Goal: Information Seeking & Learning: Learn about a topic

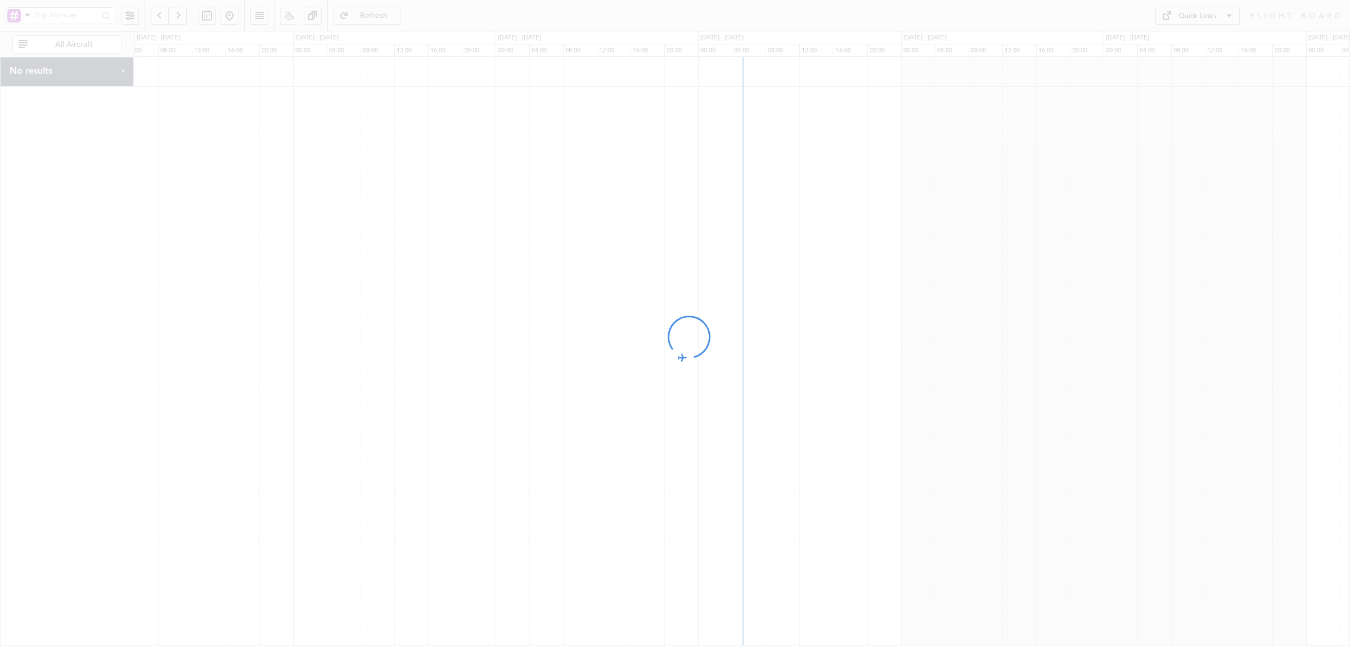
drag, startPoint x: 784, startPoint y: 290, endPoint x: 600, endPoint y: 290, distance: 184.0
click at [600, 290] on div at bounding box center [675, 323] width 1350 height 646
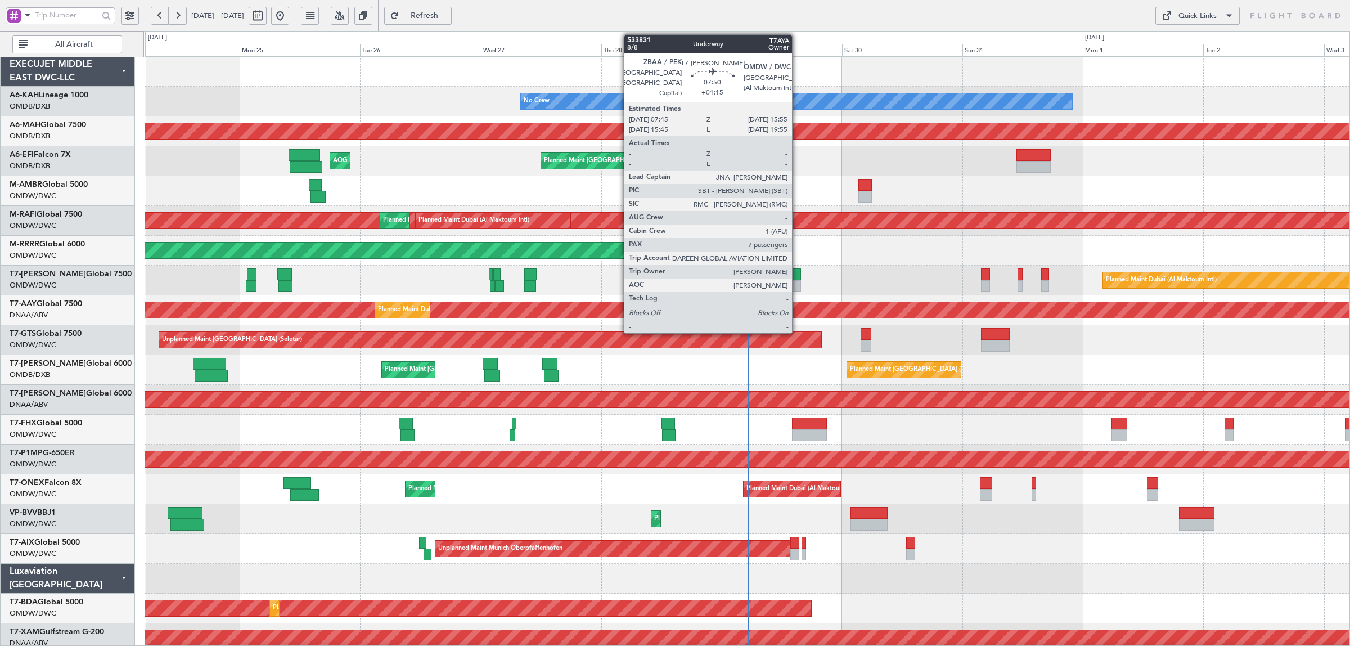
click at [798, 282] on div at bounding box center [780, 286] width 41 height 12
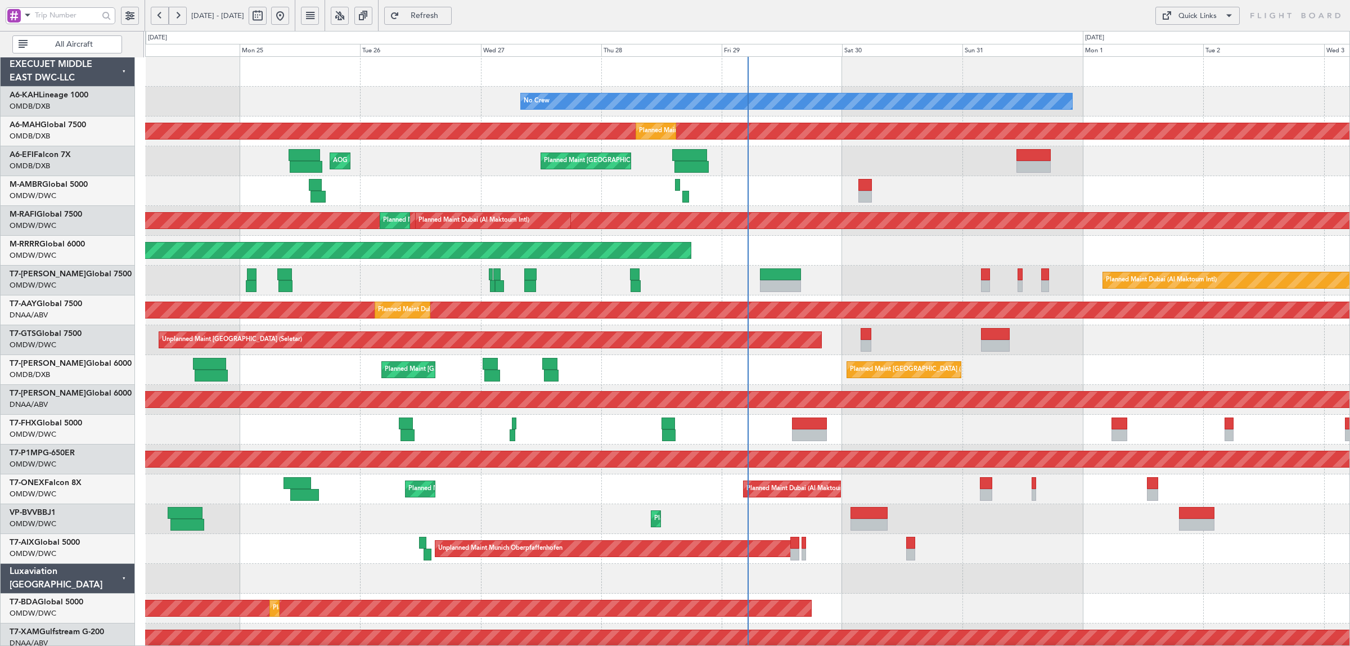
click at [29, 17] on span at bounding box center [28, 15] width 14 height 14
click at [34, 68] on div "A/C (Reg. or Type)" at bounding box center [79, 74] width 145 height 20
click at [59, 45] on span "All Aircraft" at bounding box center [74, 45] width 88 height 8
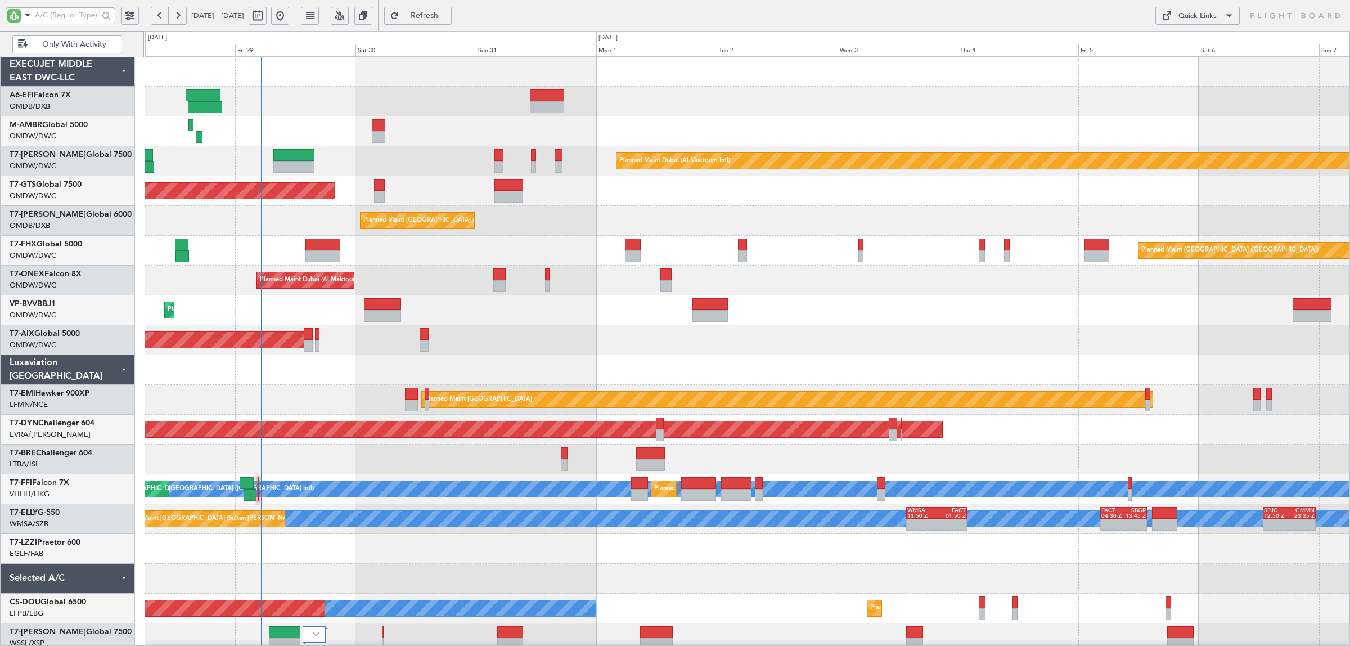
click at [280, 310] on div "Planned Maint Dubai (Al Maktoum Intl)" at bounding box center [747, 310] width 1205 height 30
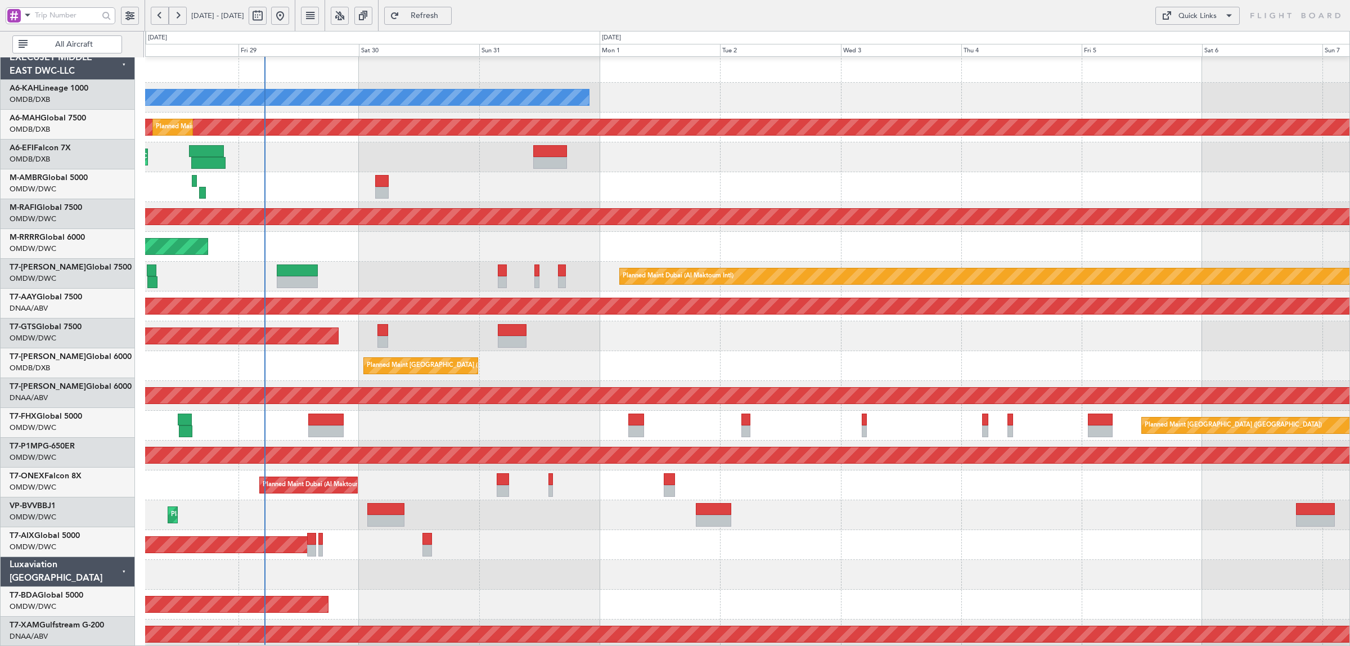
scroll to position [1, 0]
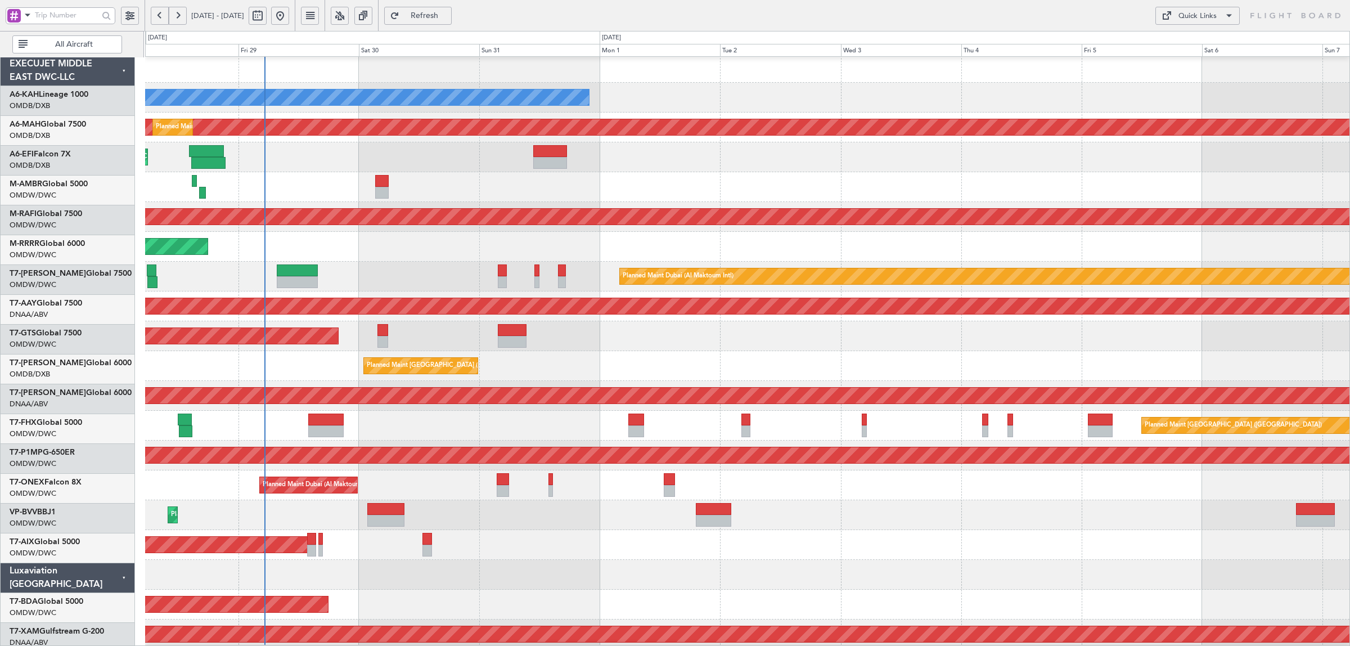
click at [279, 200] on div "No Crew Planned Maint [GEOGRAPHIC_DATA] ([GEOGRAPHIC_DATA]) Planned Maint [GEOG…" at bounding box center [747, 604] width 1205 height 1103
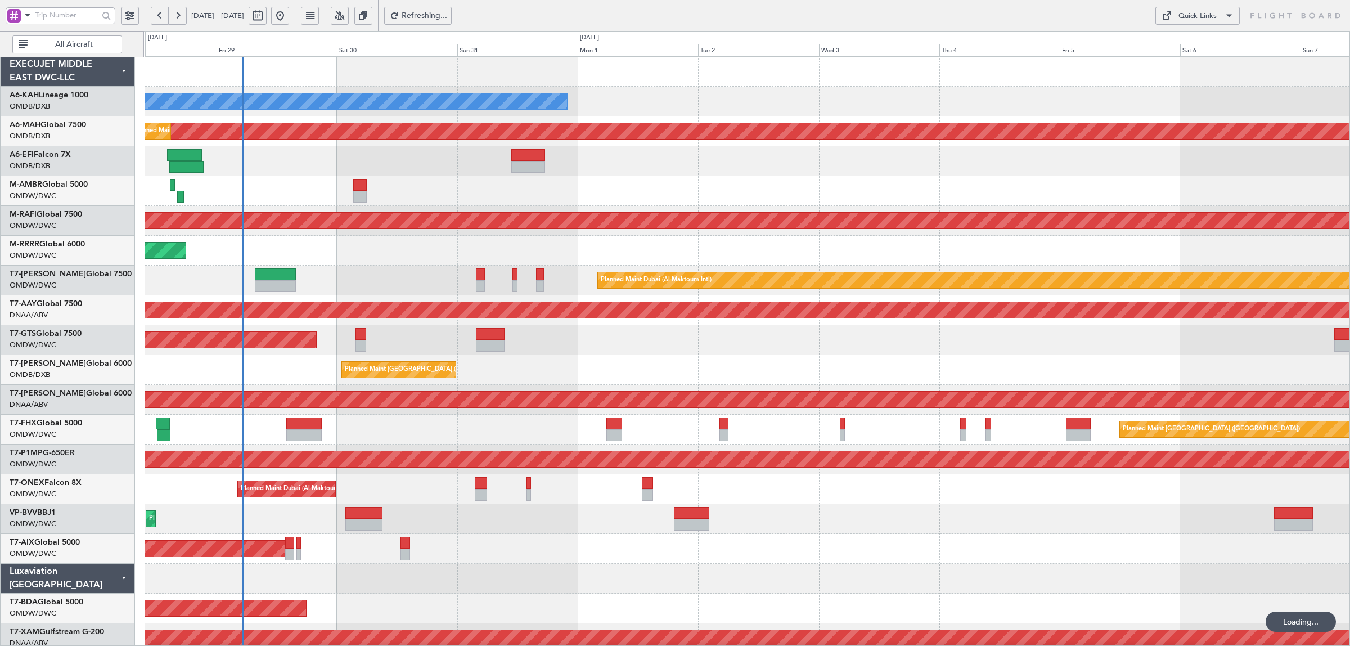
click at [95, 52] on button "All Aircraft" at bounding box center [67, 44] width 110 height 18
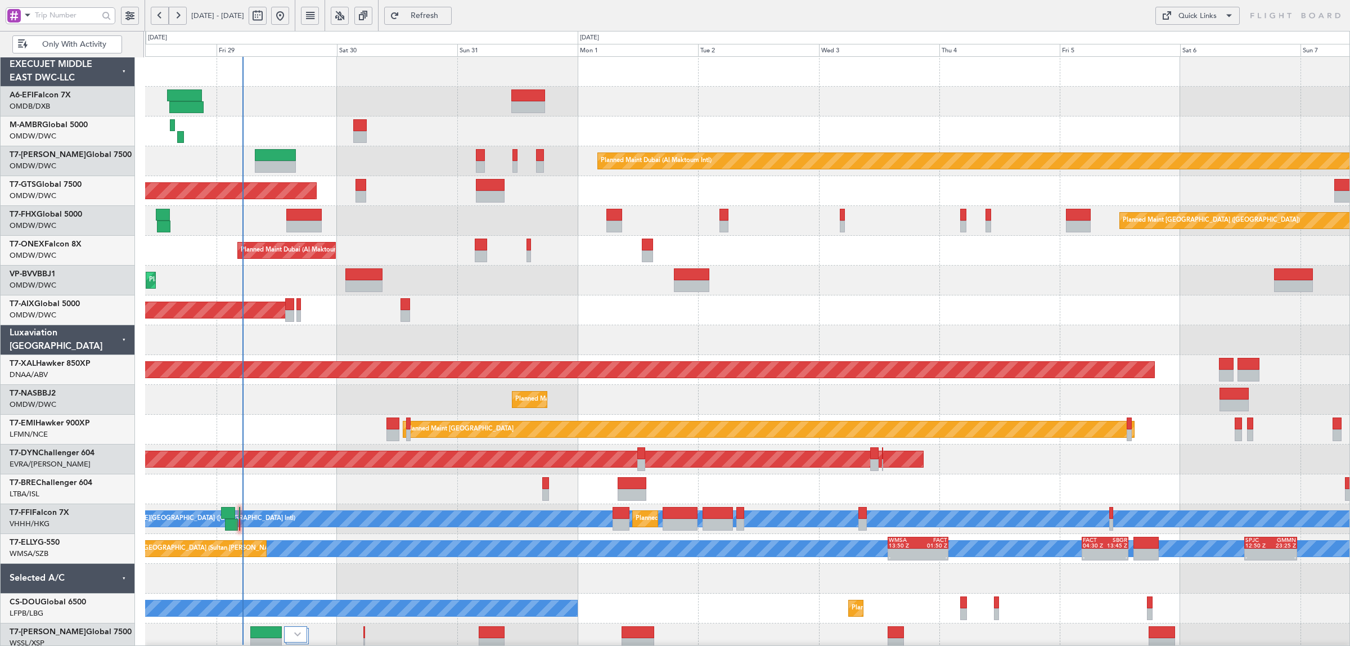
click at [29, 21] on span at bounding box center [28, 15] width 14 height 14
click at [37, 68] on div "A/C (Reg. or Type)" at bounding box center [79, 74] width 145 height 20
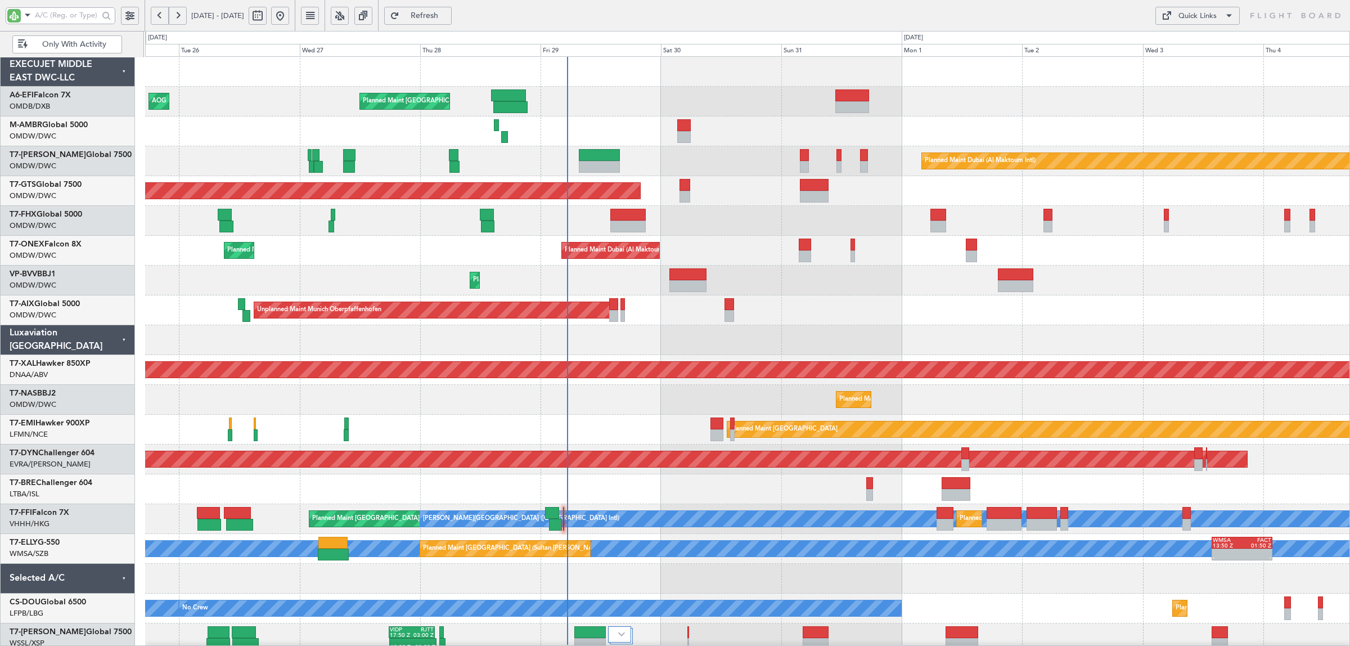
click at [830, 318] on div "Unplanned Maint Munich Oberpfaffenhofen" at bounding box center [747, 310] width 1205 height 30
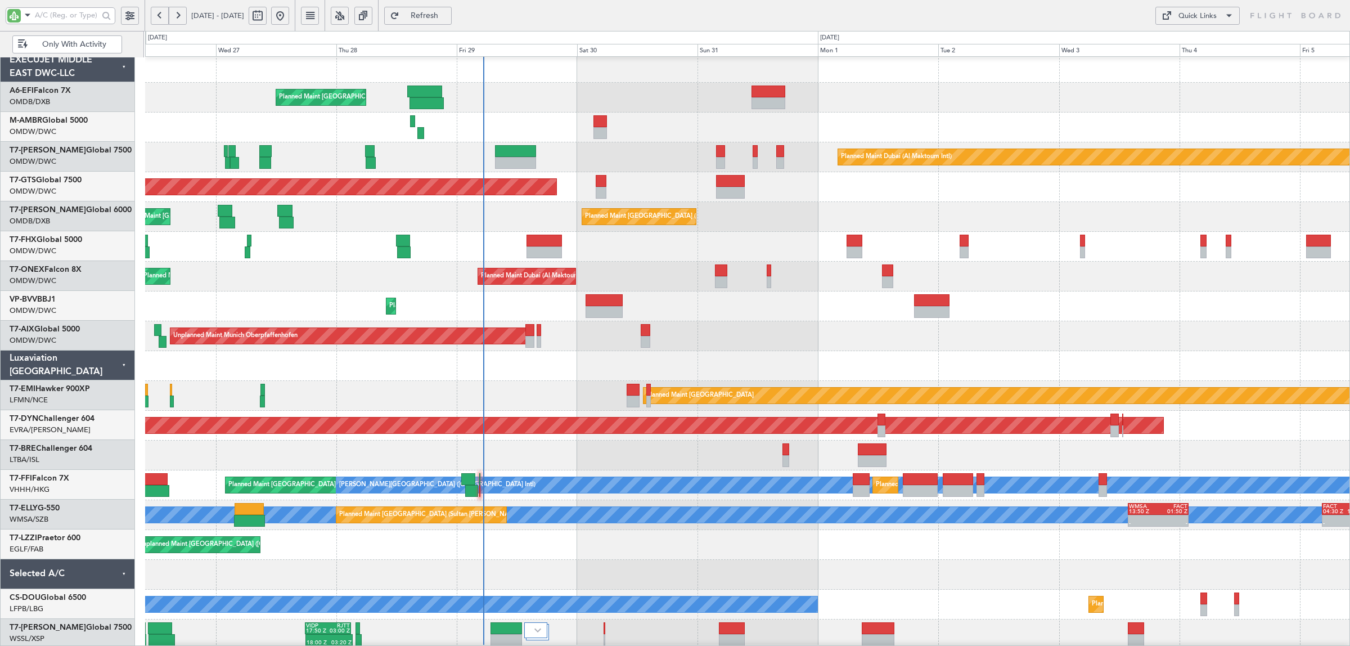
scroll to position [4, 0]
click at [340, 263] on div "Planned Maint Dubai (Al Maktoum Intl) Planned Maint [GEOGRAPHIC_DATA] (Al Makto…" at bounding box center [747, 277] width 1205 height 30
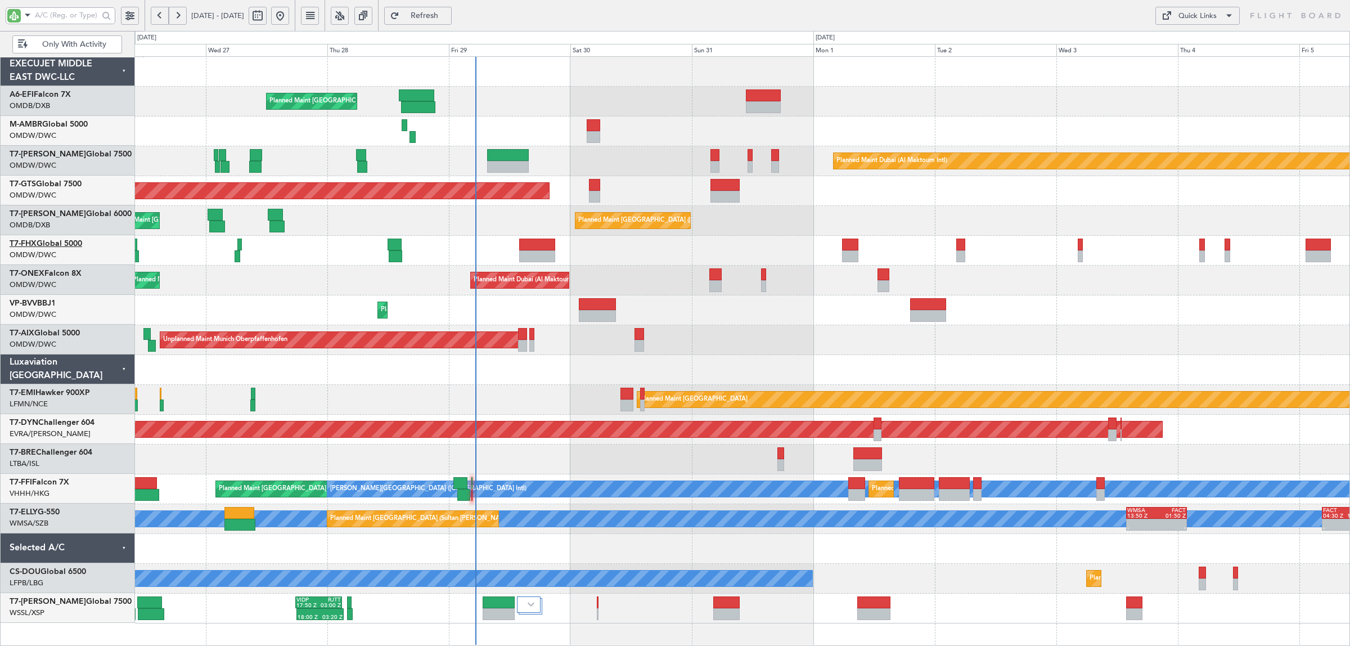
scroll to position [0, 0]
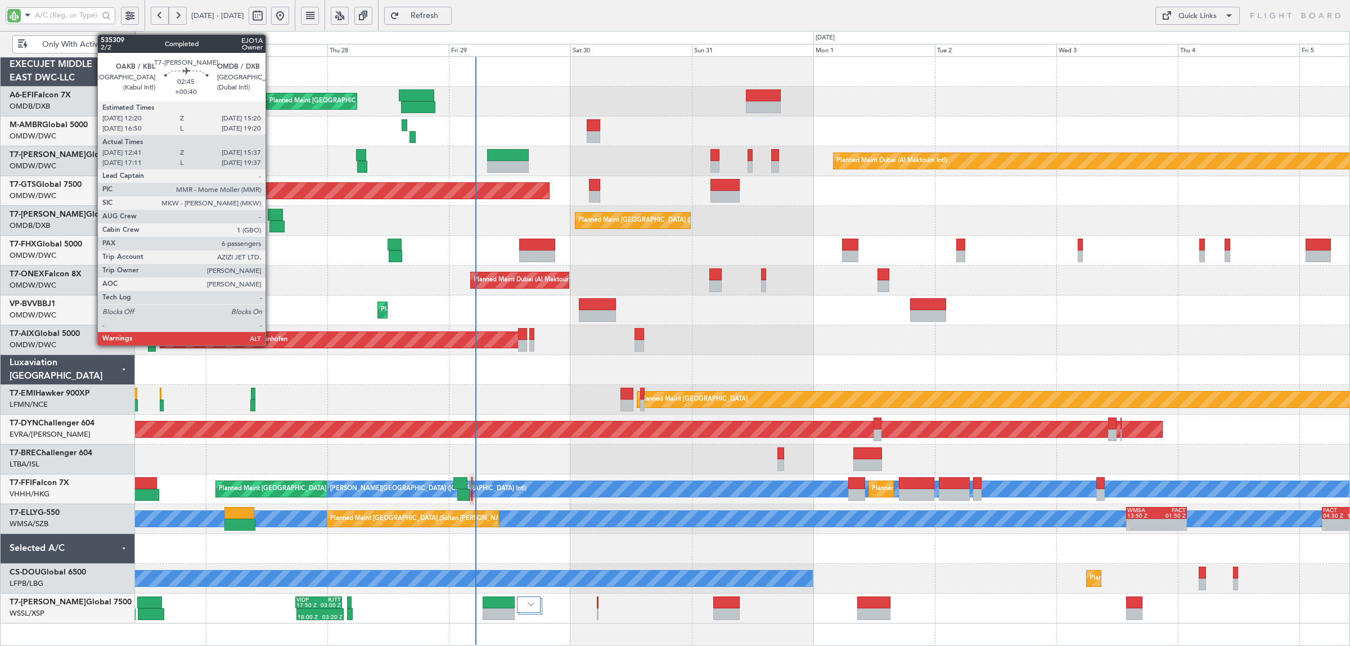
click at [271, 226] on div at bounding box center [277, 227] width 15 height 12
